Goal: Information Seeking & Learning: Learn about a topic

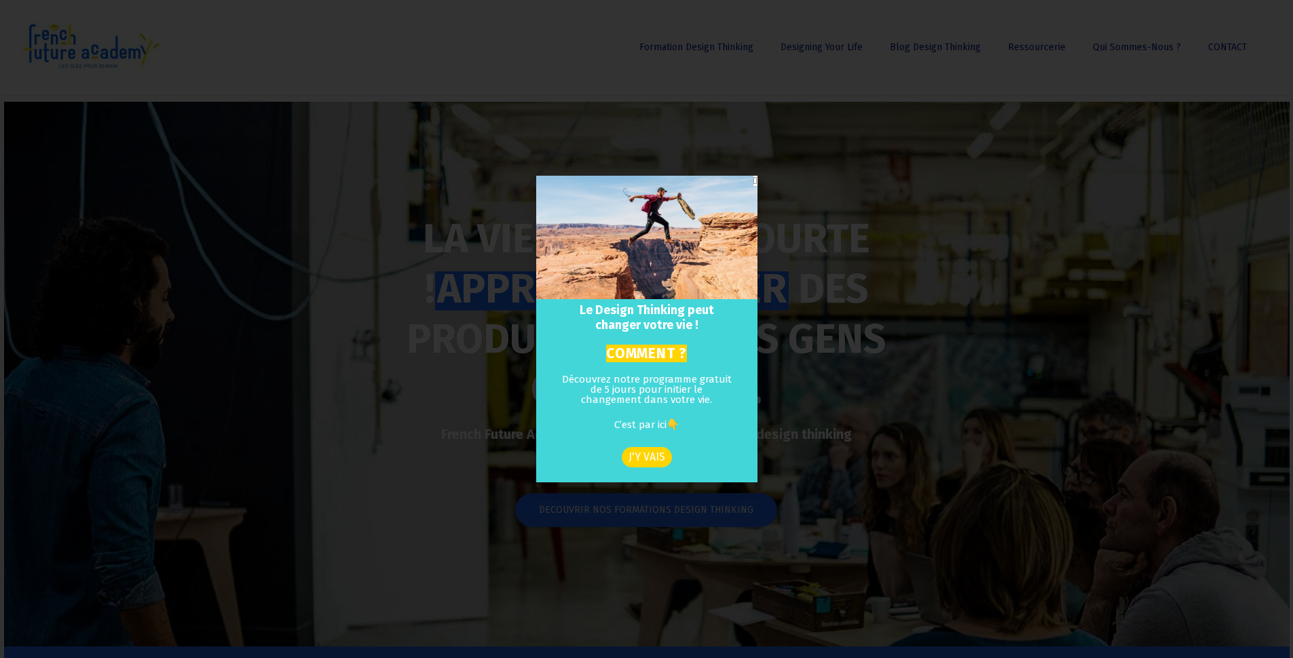
click at [1040, 81] on div "Le Design Thinking peut changer votre vie ! COMMENT ? Découvrez notre programme…" at bounding box center [646, 329] width 1293 height 658
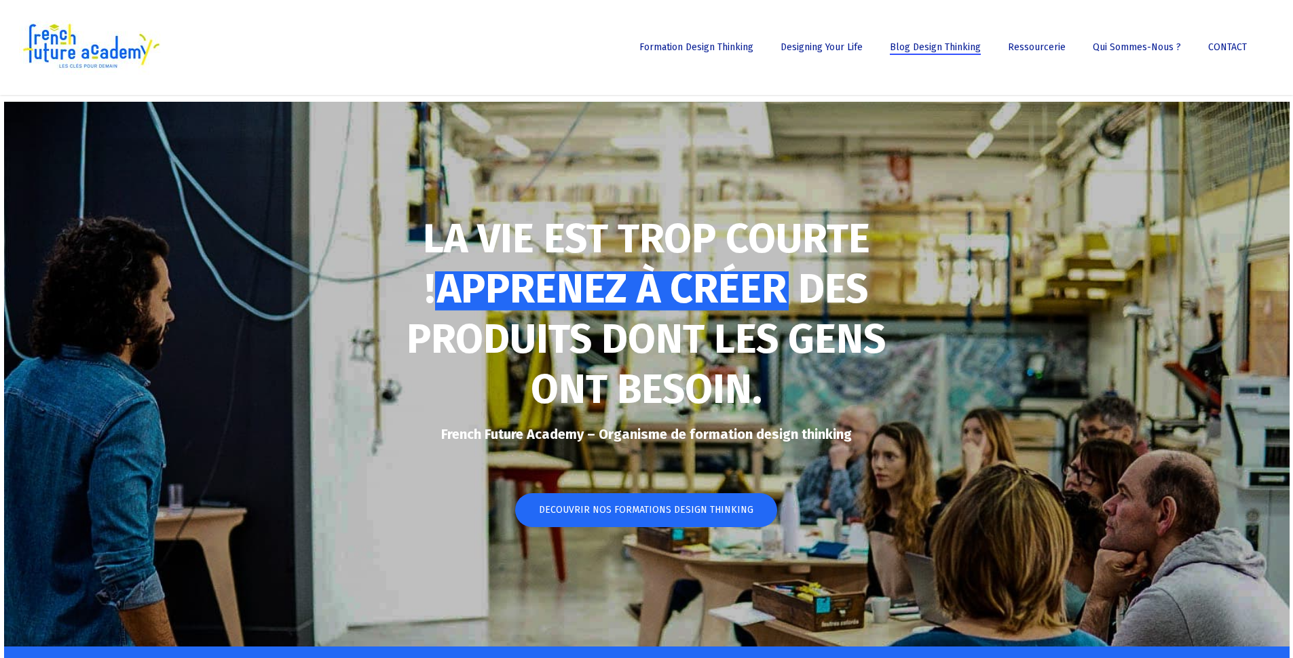
click at [936, 51] on span "Blog Design Thinking" at bounding box center [935, 47] width 91 height 12
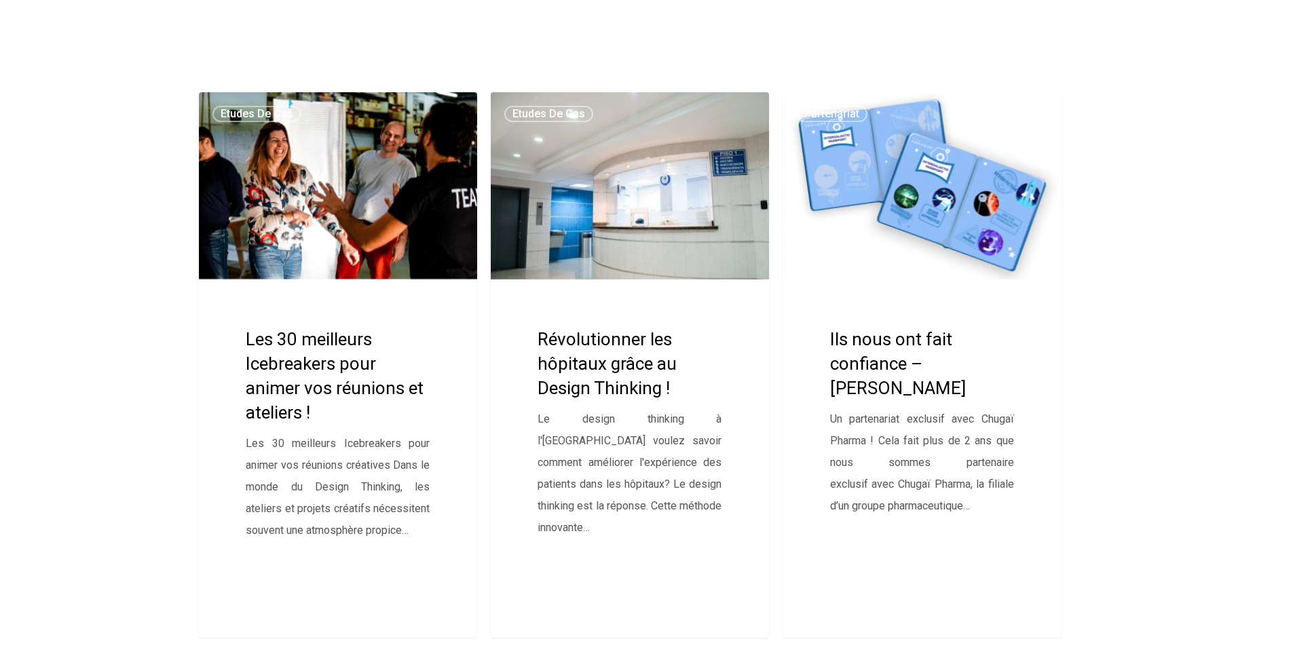
scroll to position [119, 0]
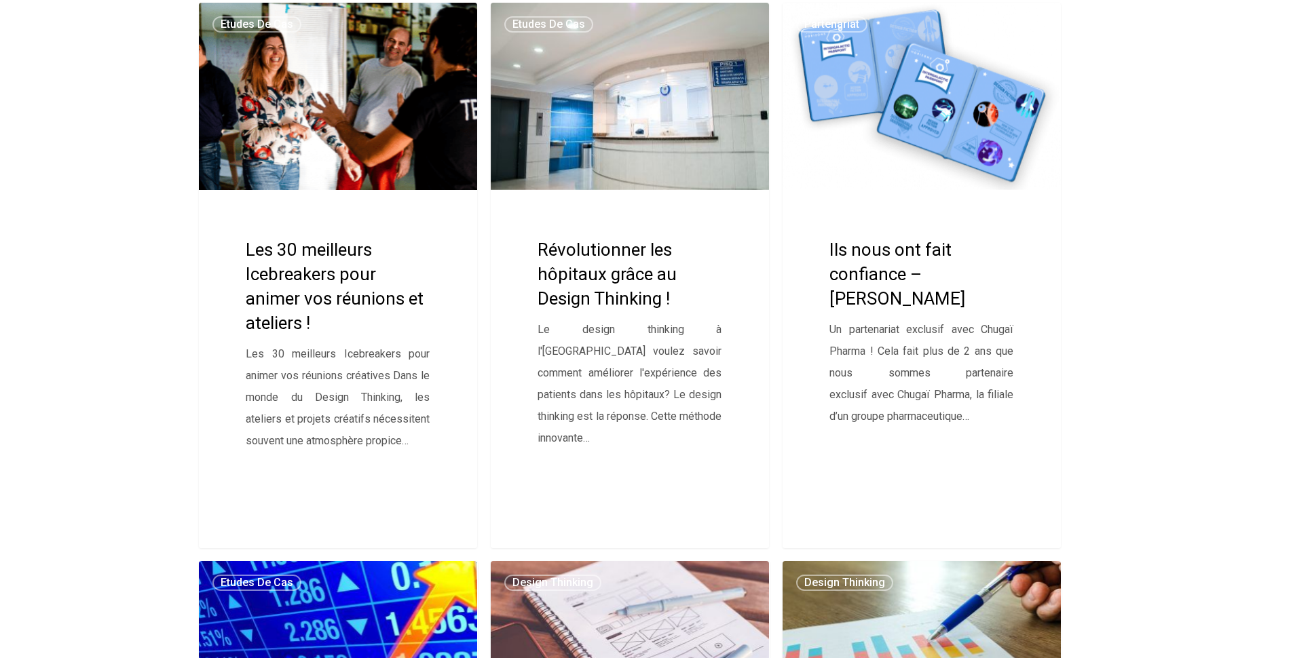
click at [349, 306] on link "Les 30 meilleurs Icebreakers pour animer vos réunions et ateliers !" at bounding box center [338, 276] width 279 height 546
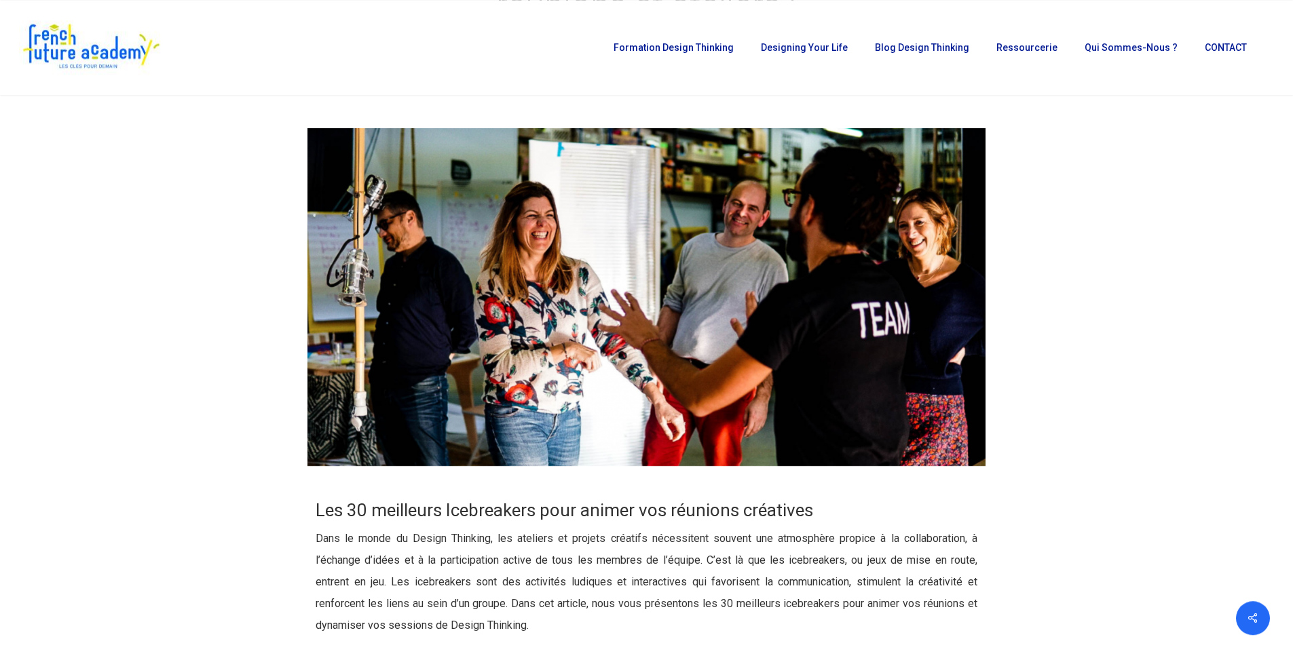
scroll to position [206, 0]
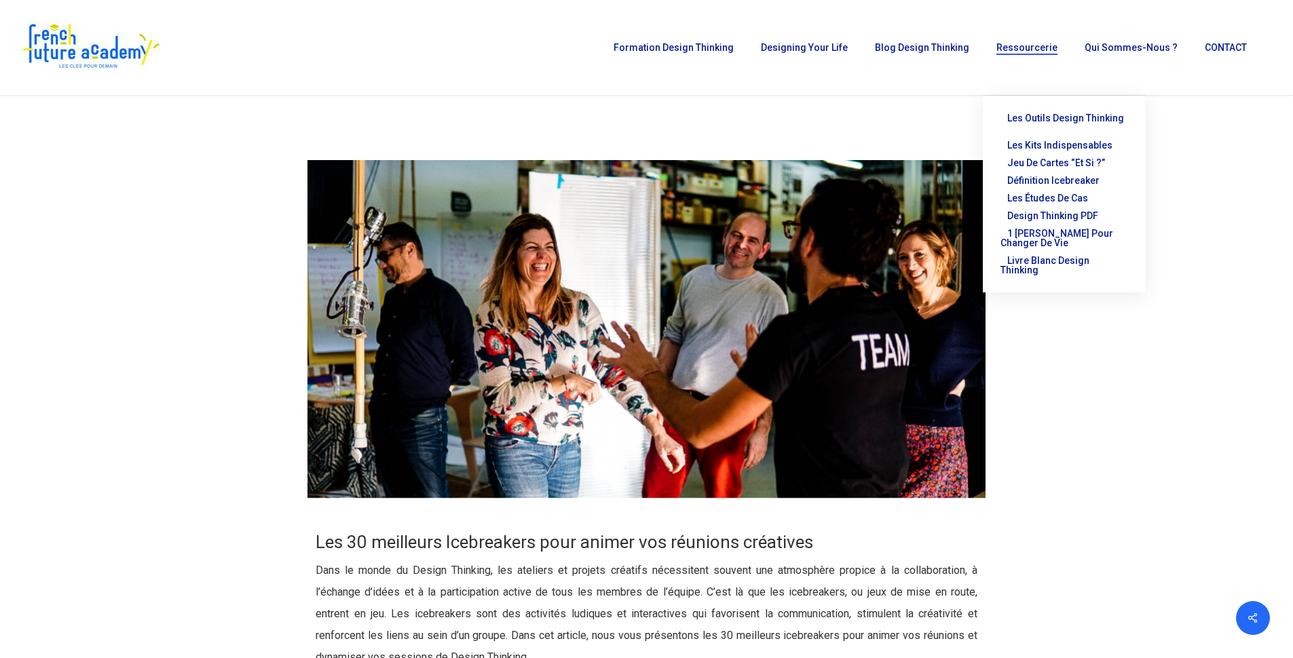
click at [1036, 43] on span "Ressourcerie" at bounding box center [1026, 47] width 61 height 11
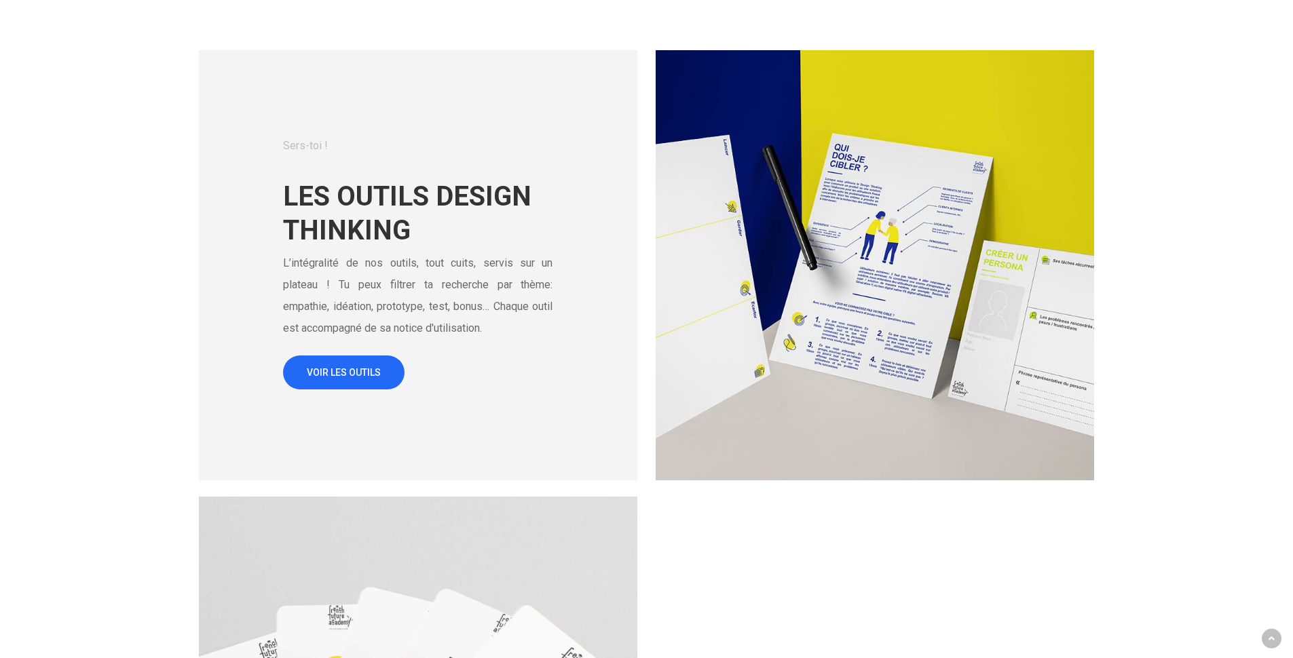
scroll to position [728, 0]
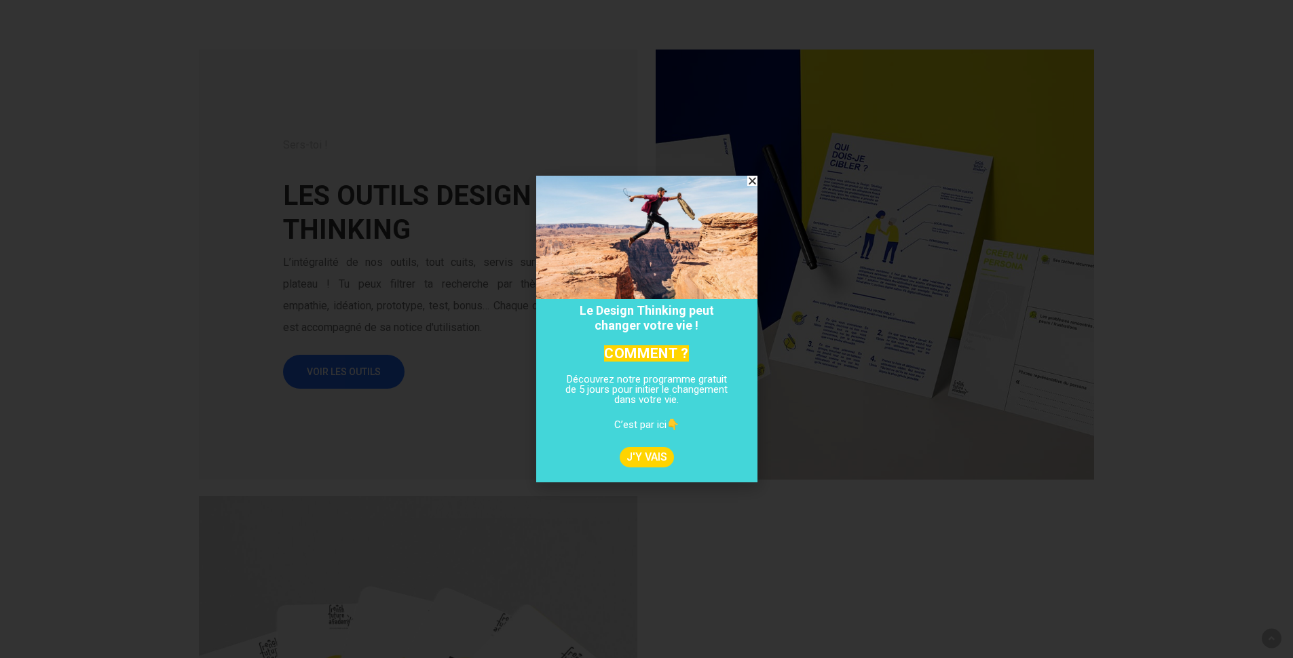
click at [753, 184] on icon "Close" at bounding box center [752, 181] width 10 height 10
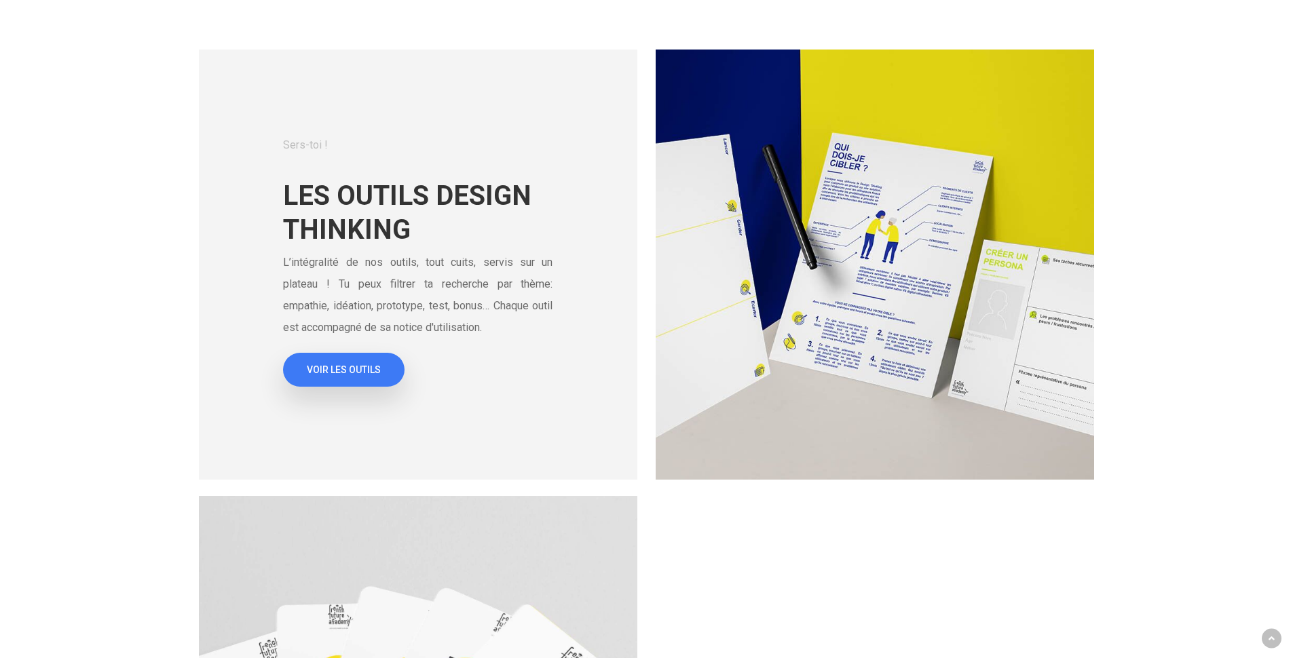
click at [349, 375] on span "VOIR LES OUTILS" at bounding box center [344, 370] width 74 height 14
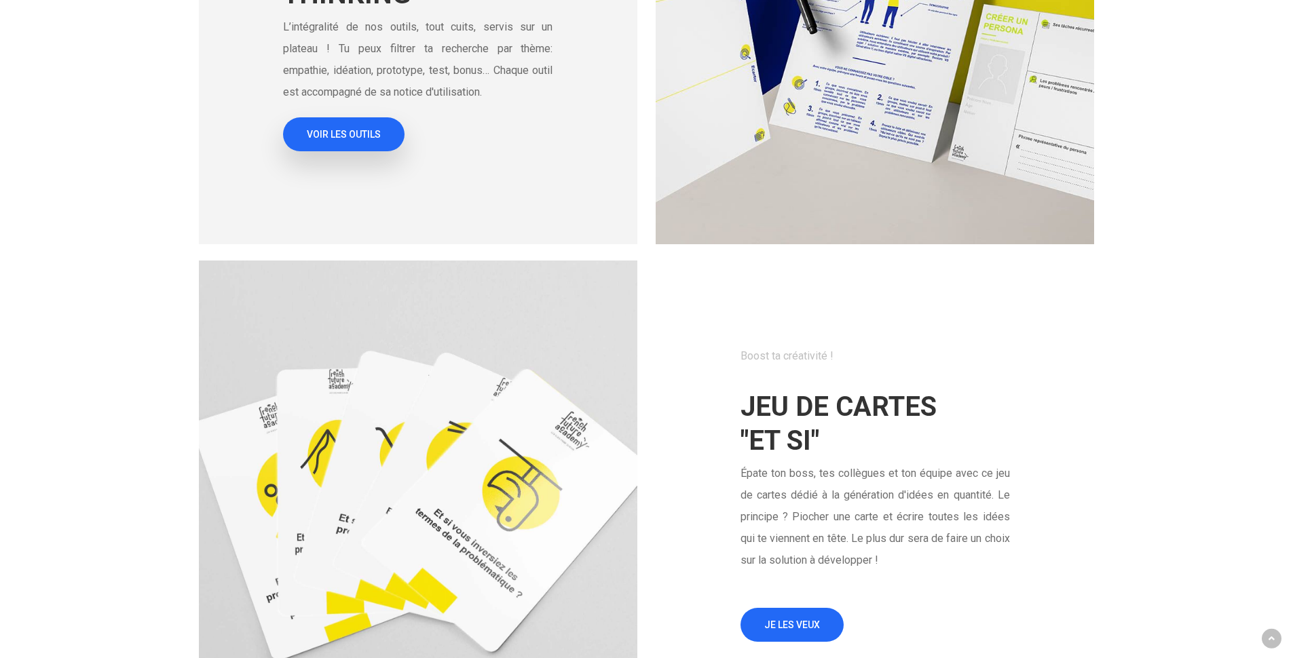
scroll to position [1108, 0]
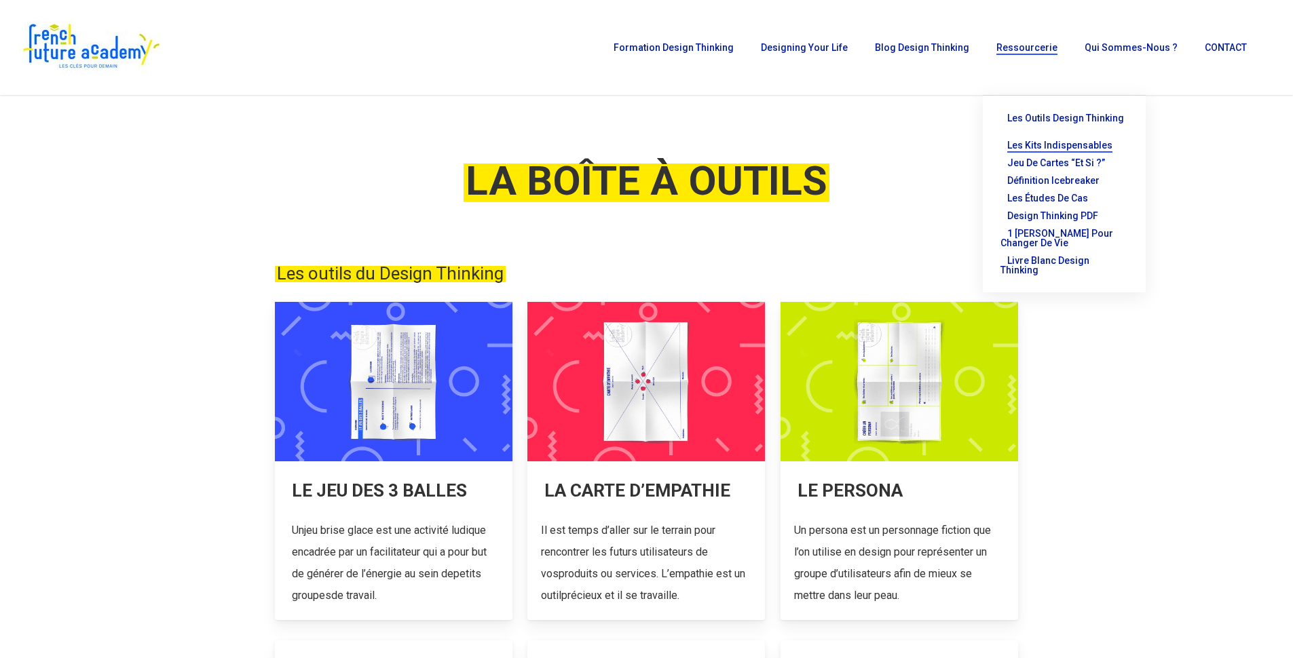
click at [1068, 140] on span "Les kits indispensables" at bounding box center [1059, 145] width 105 height 11
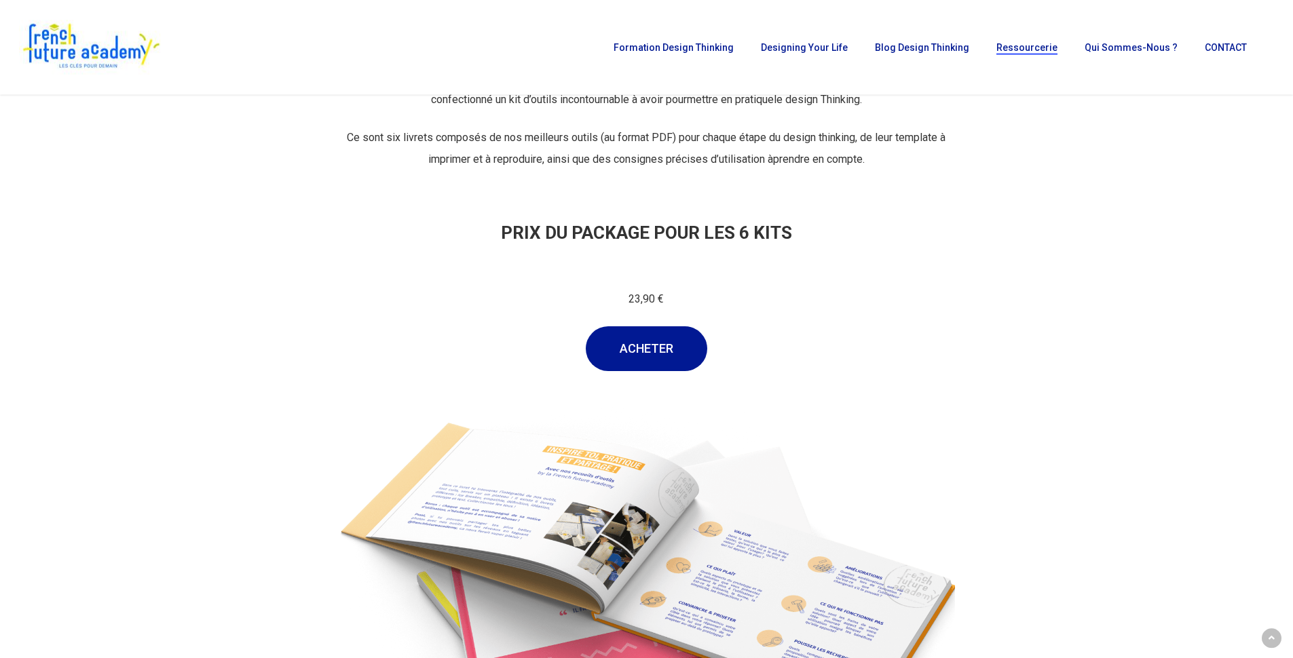
scroll to position [206, 0]
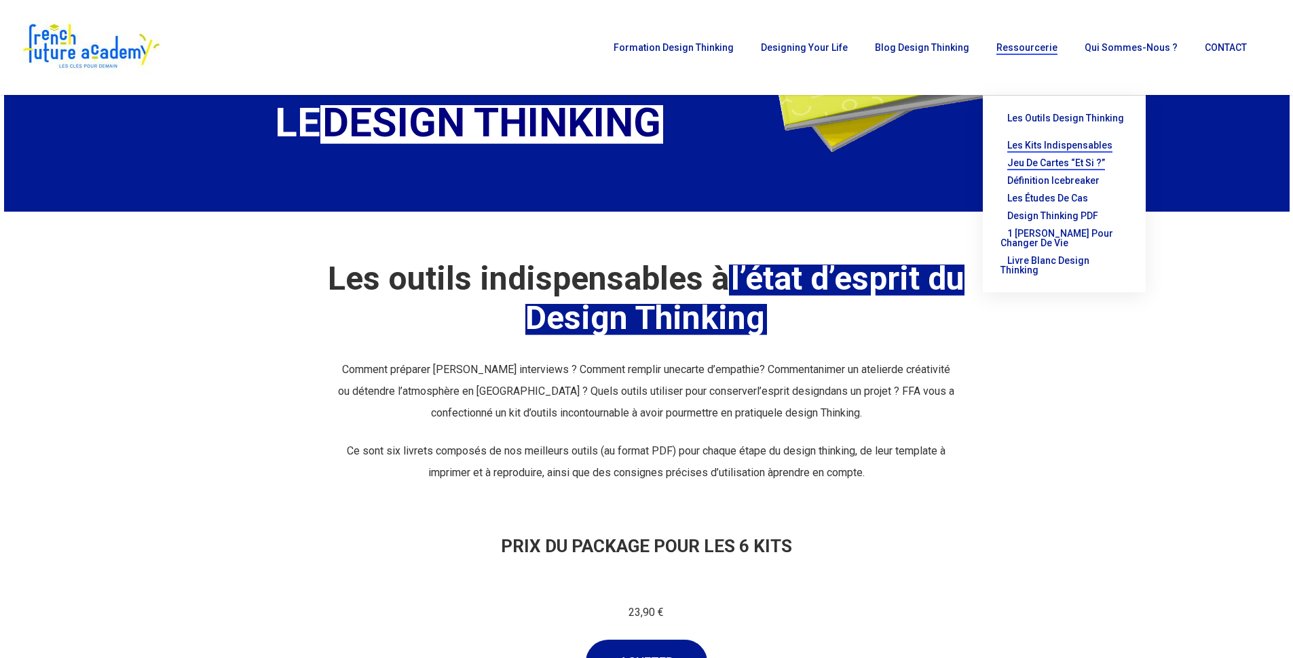
click at [1071, 157] on span "Jeu de cartes “Et si ?”" at bounding box center [1056, 162] width 98 height 11
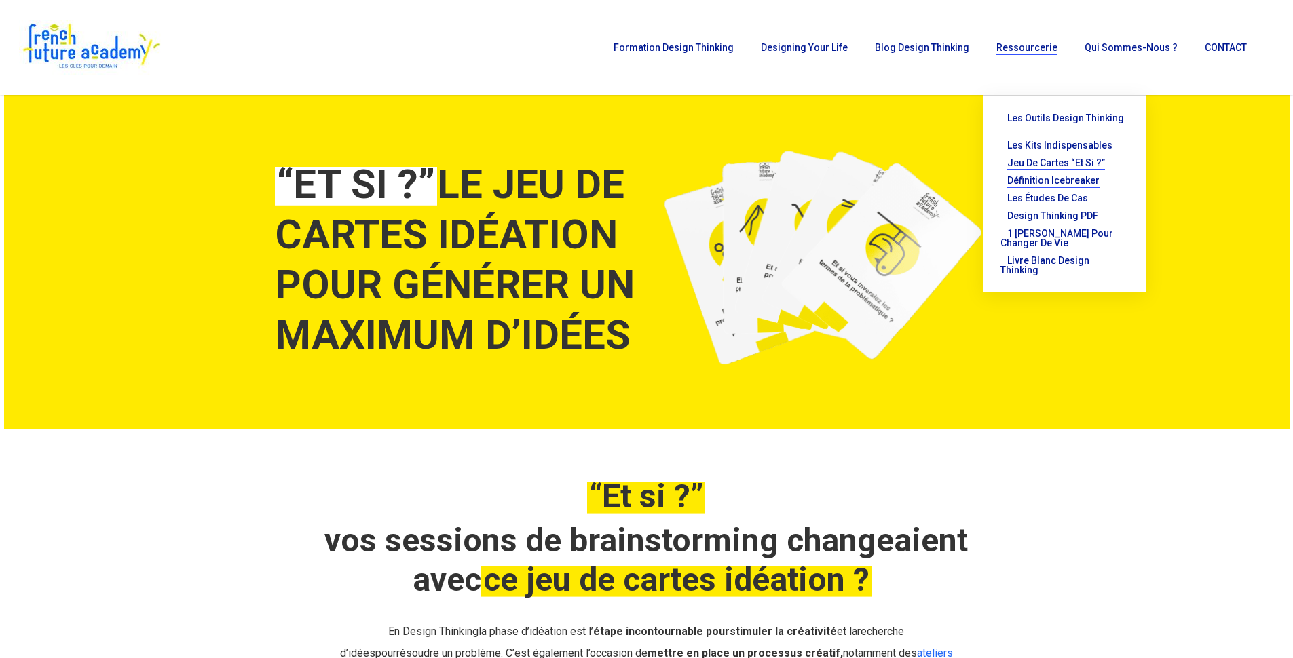
click at [1065, 175] on span "Définition Icebreaker" at bounding box center [1053, 180] width 92 height 11
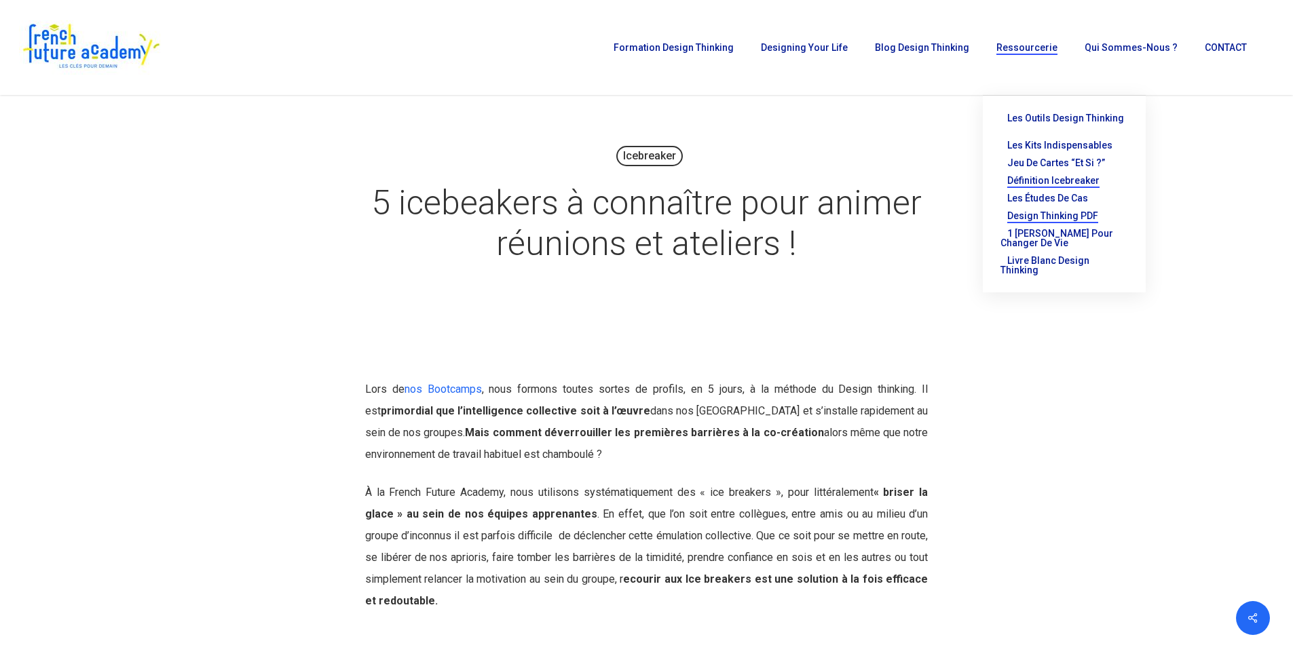
click at [1063, 210] on span "Design thinking PDF" at bounding box center [1052, 215] width 91 height 11
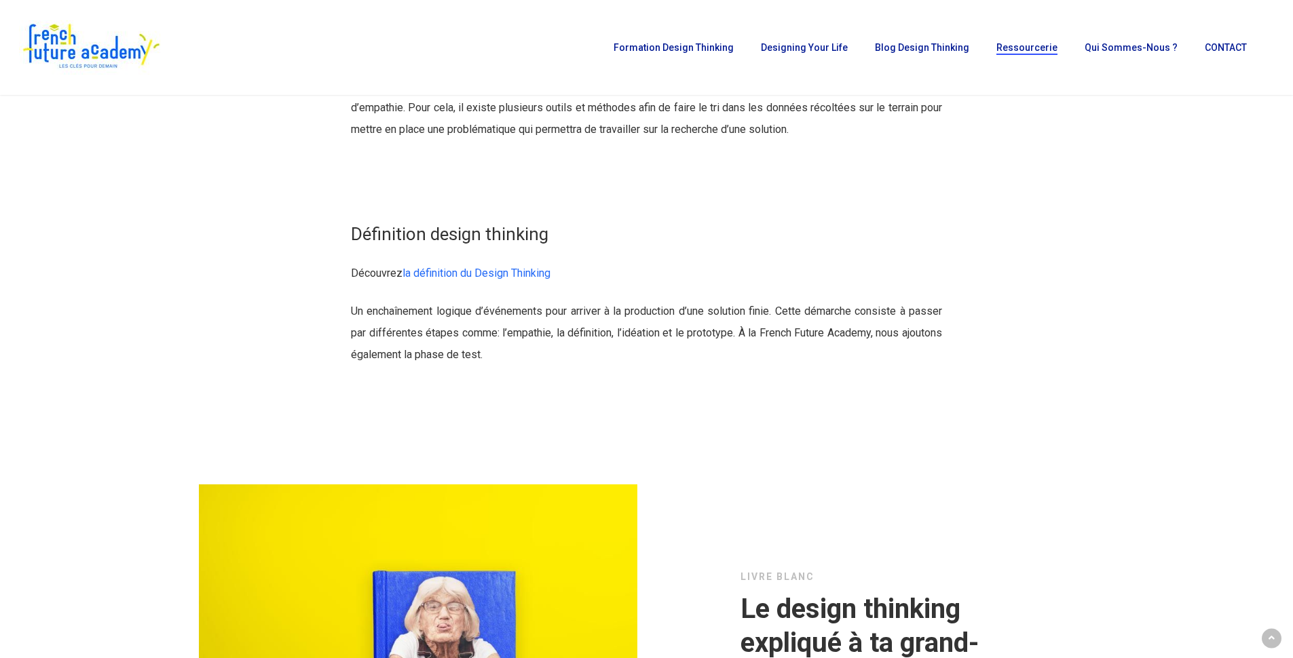
scroll to position [5592, 0]
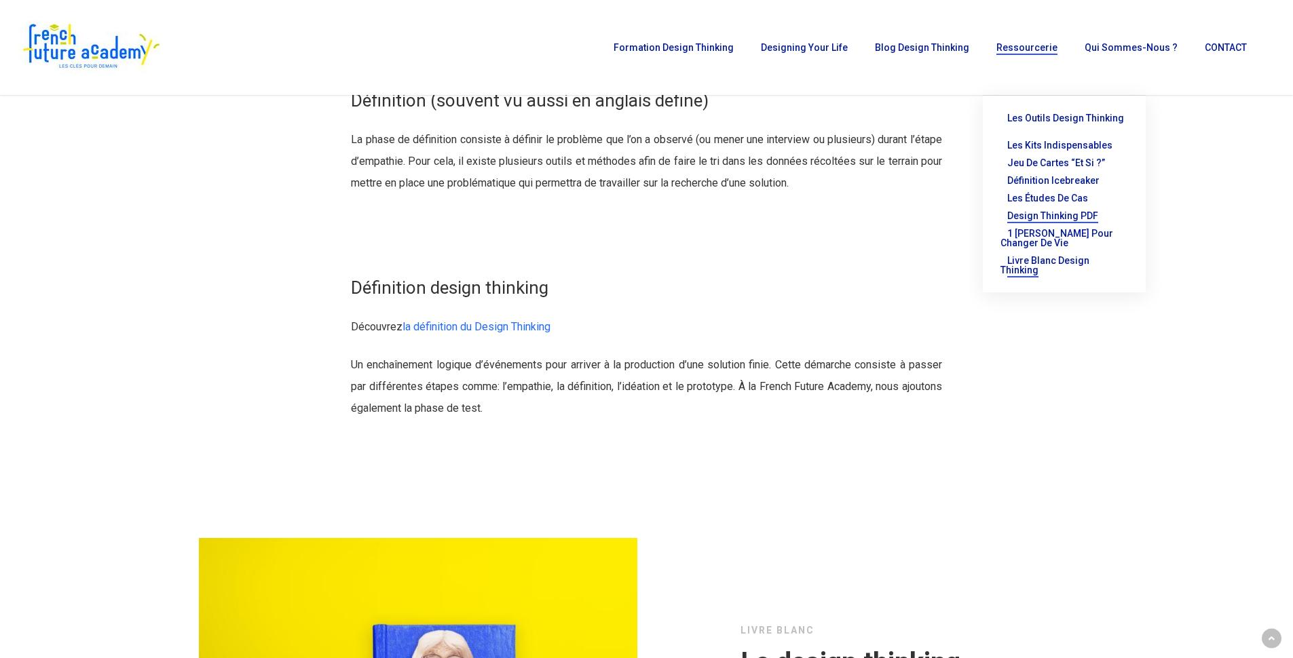
click at [1088, 255] on span "Livre Blanc Design Thinking" at bounding box center [1044, 265] width 89 height 20
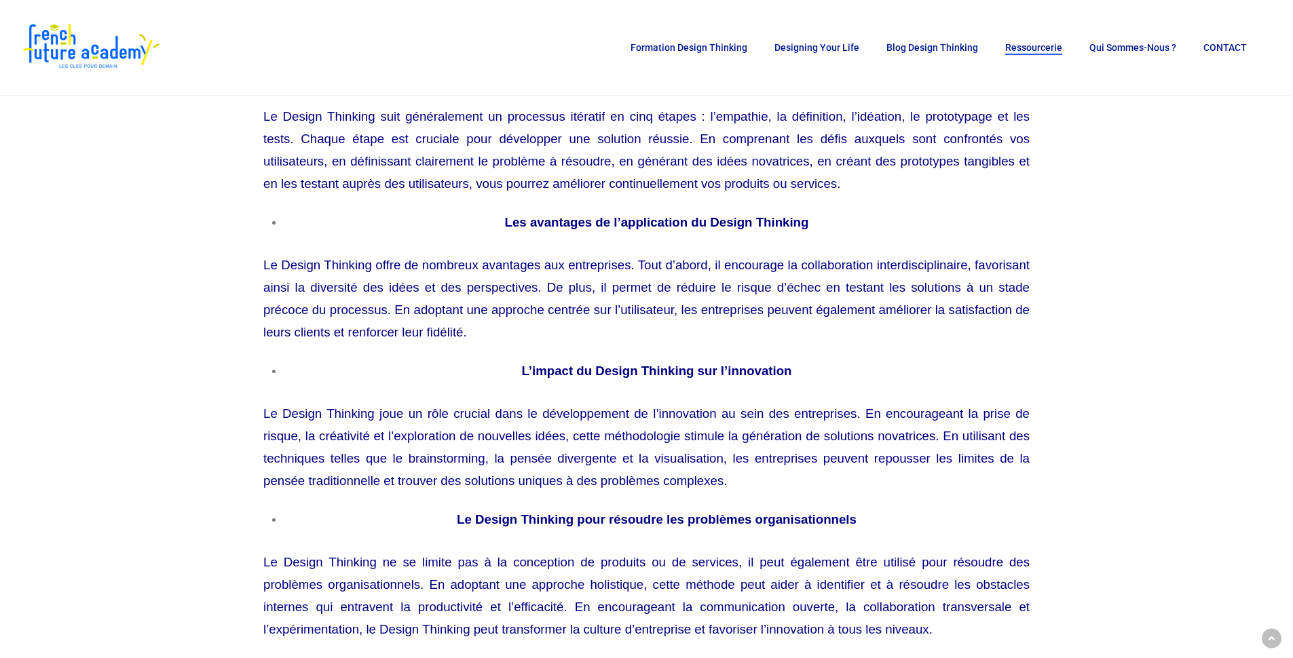
scroll to position [565, 0]
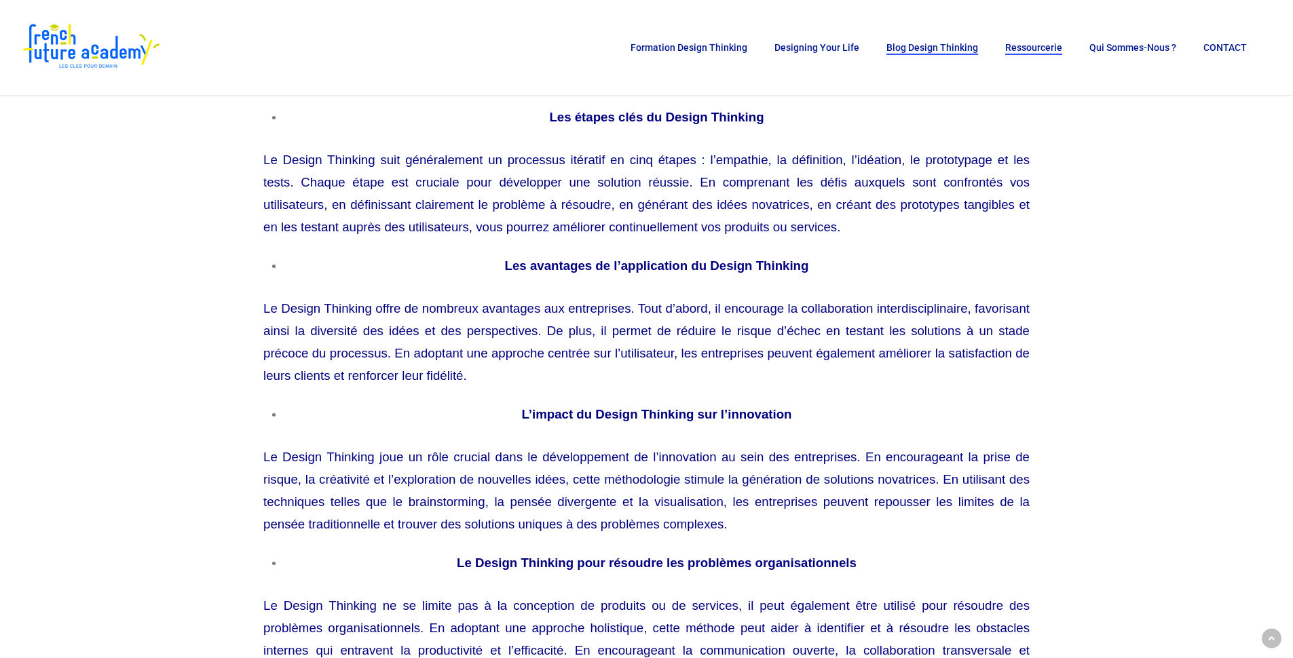
click at [962, 48] on span "Blog Design Thinking" at bounding box center [932, 47] width 92 height 11
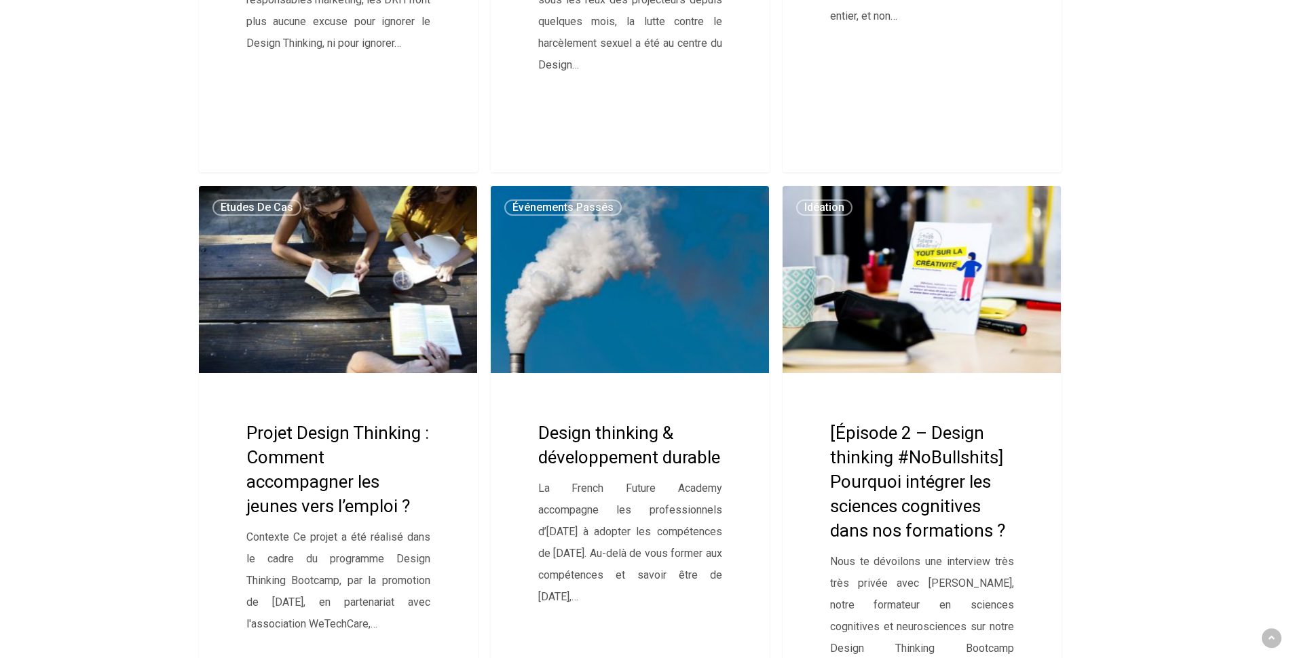
scroll to position [4539, 0]
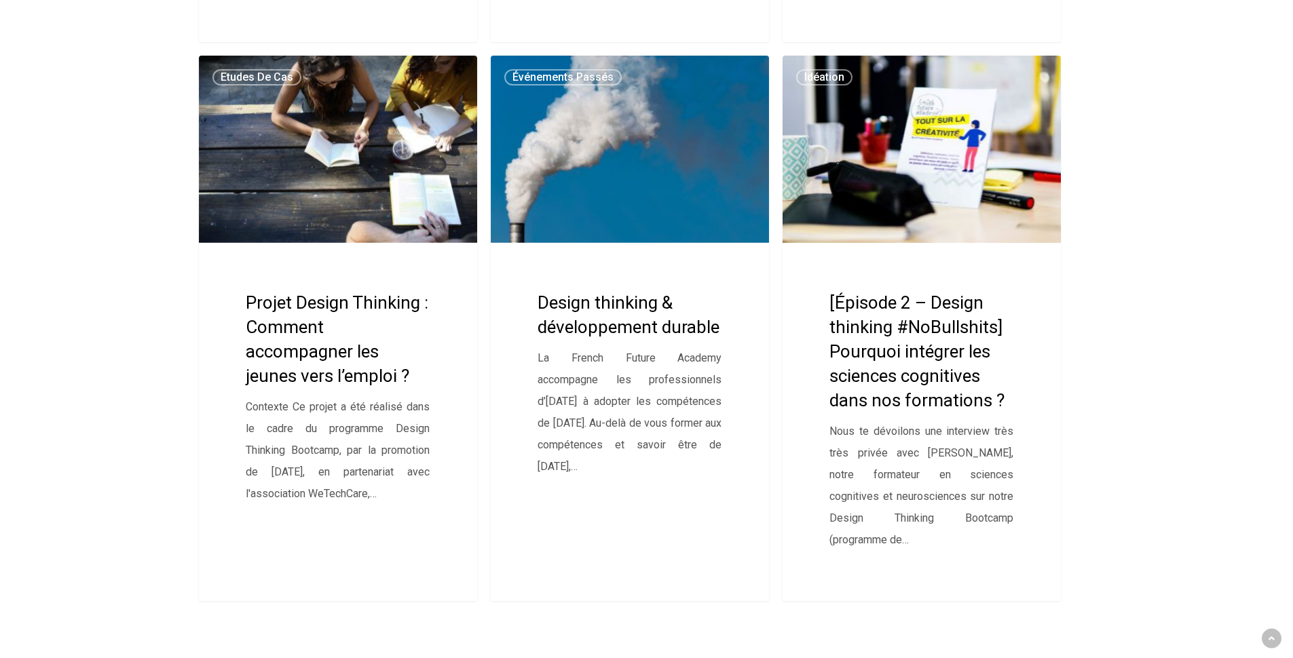
click at [873, 391] on ?"] "[Épisode 2 – Design thinking #NoBullshits] Pourquoi intégrer les sciences cogni…" at bounding box center [921, 329] width 279 height 546
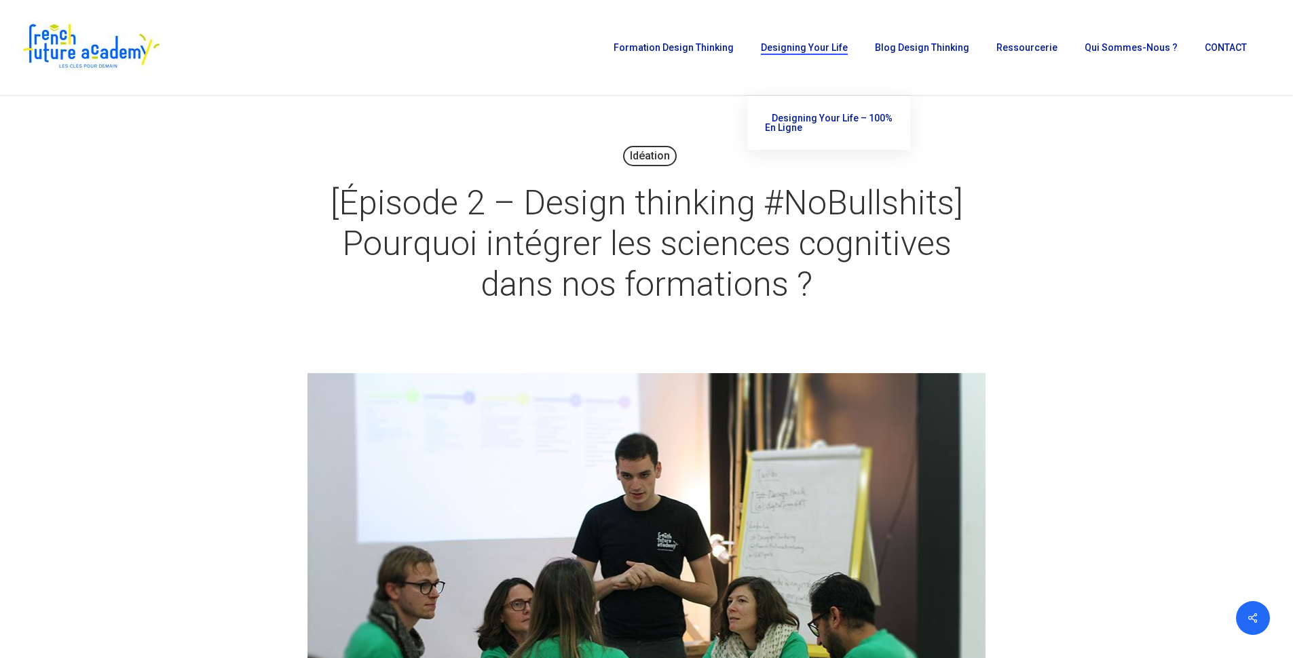
click at [820, 46] on span "Designing Your Life" at bounding box center [804, 47] width 87 height 11
